Goal: Find specific page/section

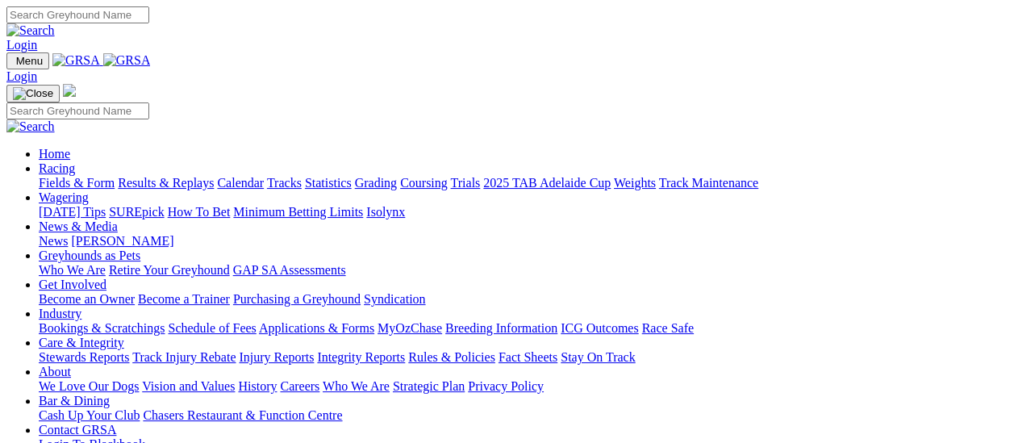
click at [80, 176] on link "Fields & Form" at bounding box center [77, 183] width 76 height 14
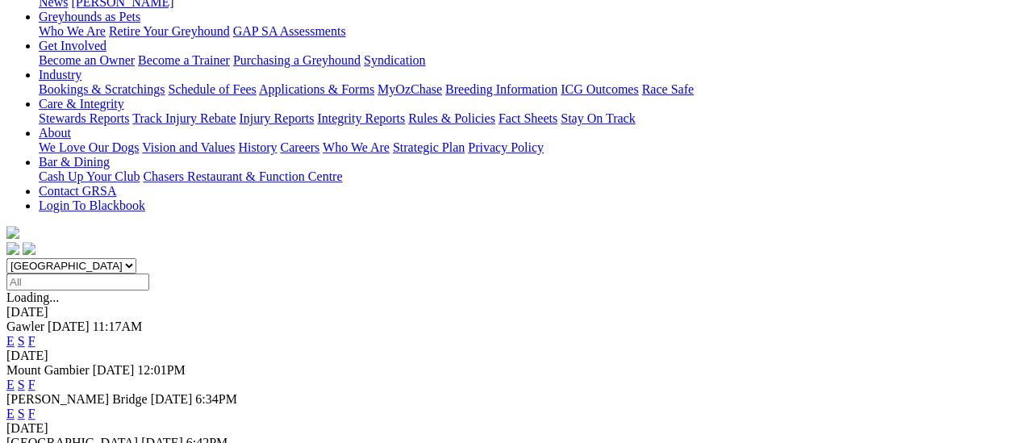
scroll to position [242, 0]
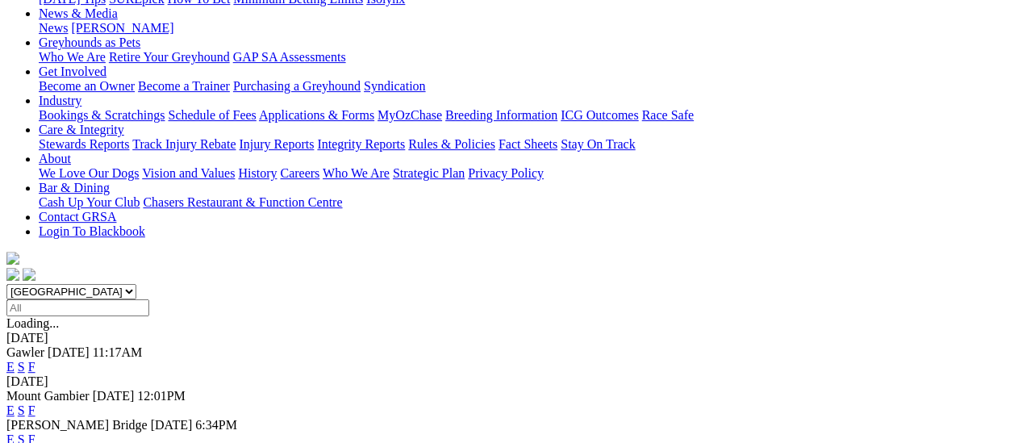
click at [35, 432] on link "F" at bounding box center [31, 439] width 7 height 14
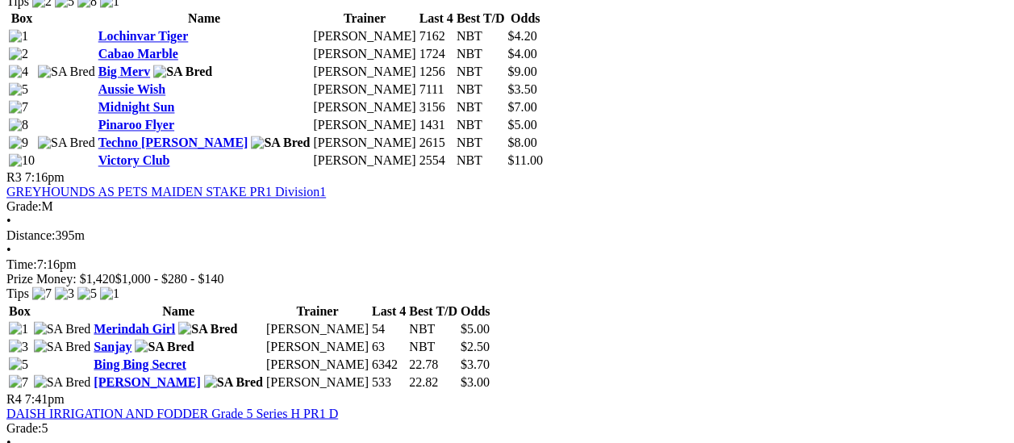
scroll to position [1210, 0]
